Goal: Check status

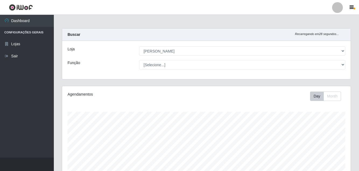
select select "402"
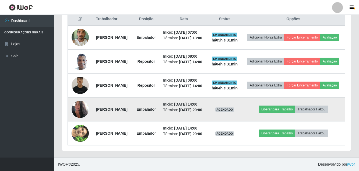
scroll to position [259, 0]
click at [75, 98] on img at bounding box center [80, 109] width 17 height 23
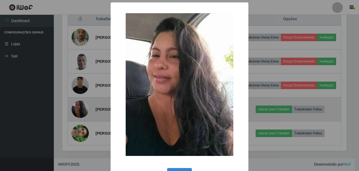
scroll to position [112, 286]
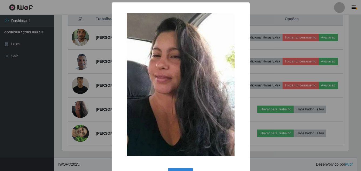
click at [22, 123] on div "× OK Cancel" at bounding box center [180, 85] width 361 height 171
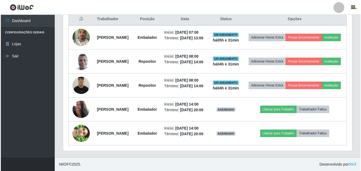
scroll to position [112, 289]
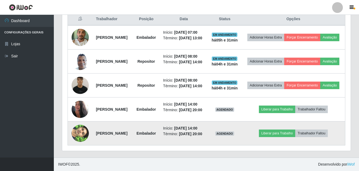
click at [84, 129] on img at bounding box center [80, 133] width 17 height 31
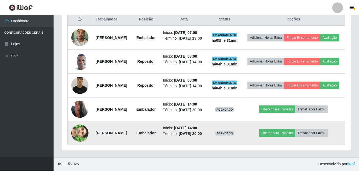
scroll to position [112, 286]
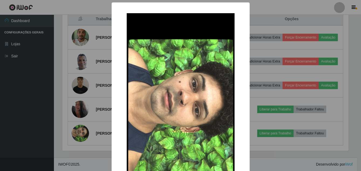
click at [28, 109] on div "× OK Cancel" at bounding box center [180, 85] width 361 height 171
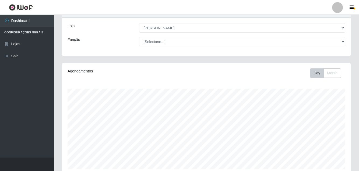
scroll to position [81, 0]
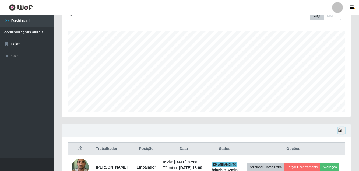
click at [342, 130] on icon "button" at bounding box center [340, 131] width 4 height 4
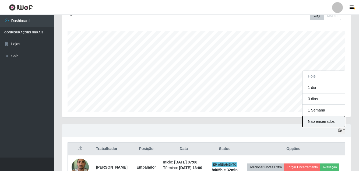
click at [317, 124] on button "Não encerrados" at bounding box center [324, 121] width 43 height 11
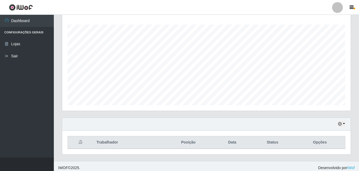
scroll to position [91, 0]
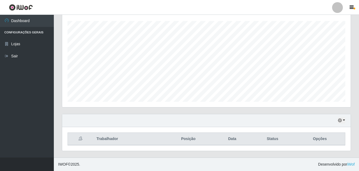
click at [79, 139] on th at bounding box center [81, 139] width 26 height 13
click at [81, 141] on th at bounding box center [81, 139] width 26 height 13
click at [343, 122] on button "button" at bounding box center [342, 120] width 8 height 6
